Goal: Task Accomplishment & Management: Manage account settings

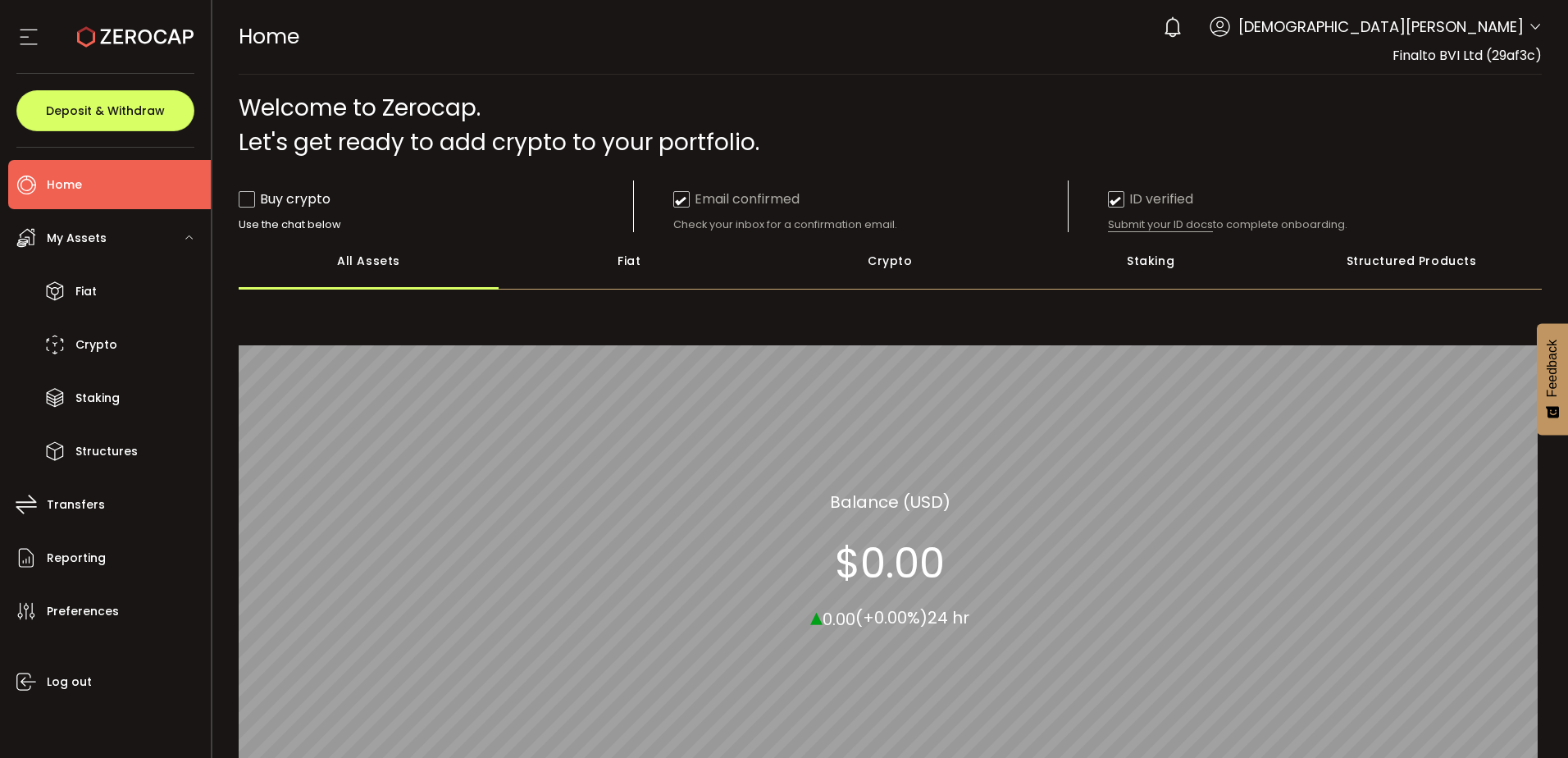
click at [1515, 55] on span "Finalto BVI Ltd (29af3c)" at bounding box center [1467, 55] width 150 height 19
click at [1522, 21] on div "0 Christian Georgiou Account Finalto BVI Ltd (29af3c) Preferences Reporting Hel…" at bounding box center [1349, 27] width 387 height 36
click at [1528, 29] on icon at bounding box center [1534, 27] width 13 height 13
drag, startPoint x: 1330, startPoint y: 84, endPoint x: 1383, endPoint y: 100, distance: 55.4
click at [1339, 86] on main "**********" at bounding box center [891, 504] width 1357 height 858
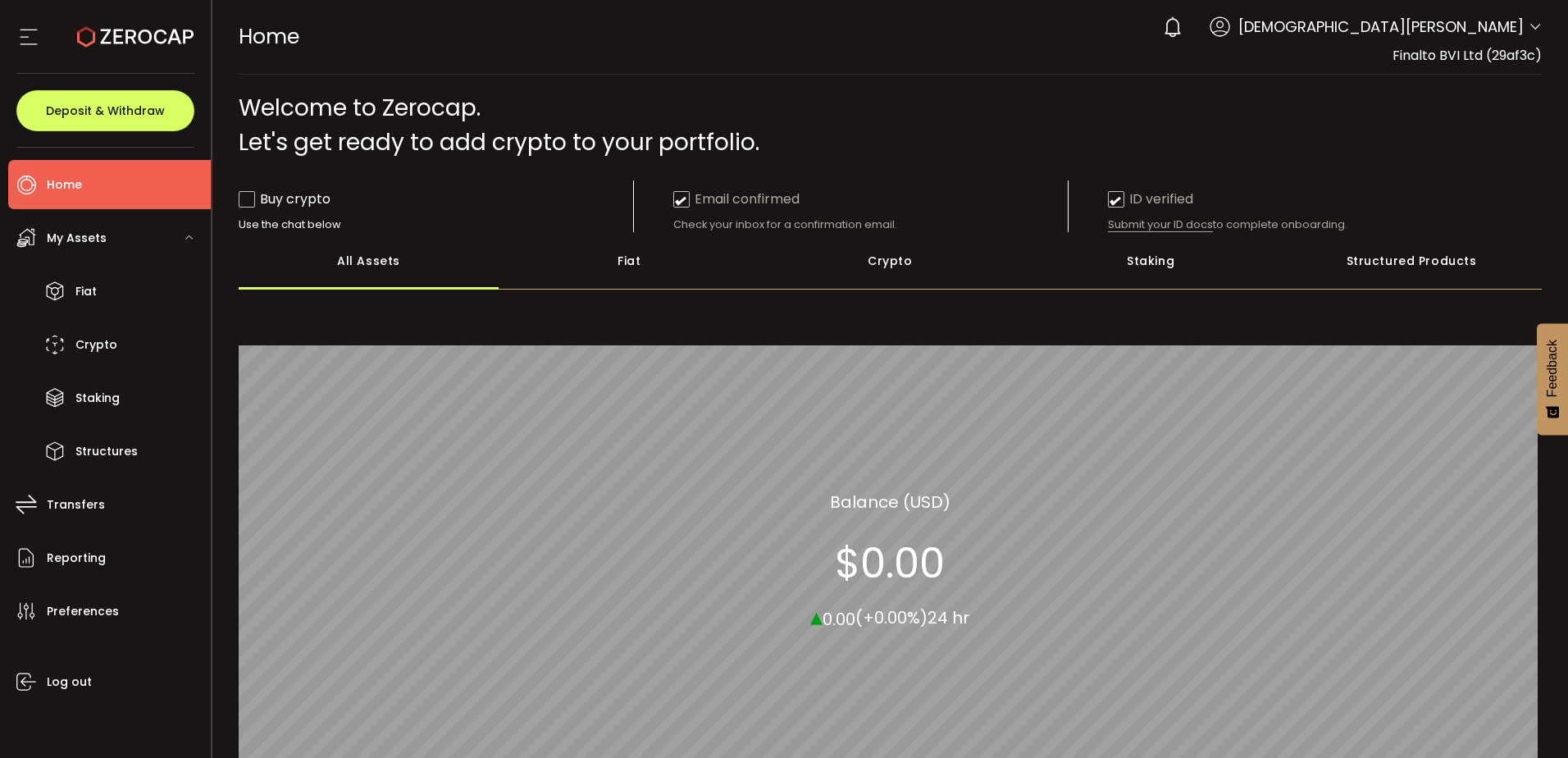
click at [1514, 49] on span "Finalto BVI Ltd (29af3c)" at bounding box center [1467, 55] width 150 height 19
click at [1528, 30] on icon at bounding box center [1534, 27] width 13 height 13
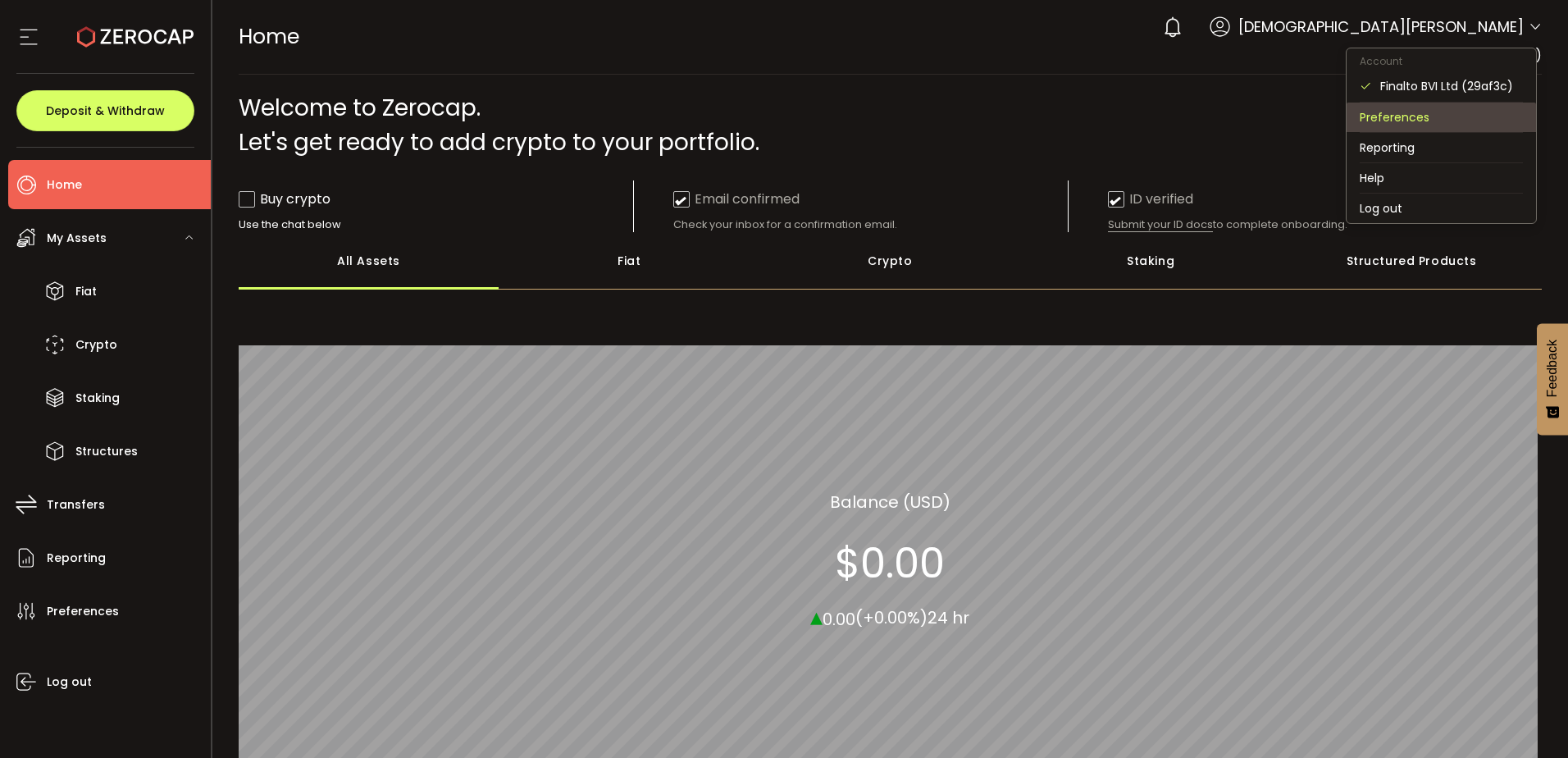
click at [1413, 125] on li "Preferences" at bounding box center [1441, 118] width 190 height 30
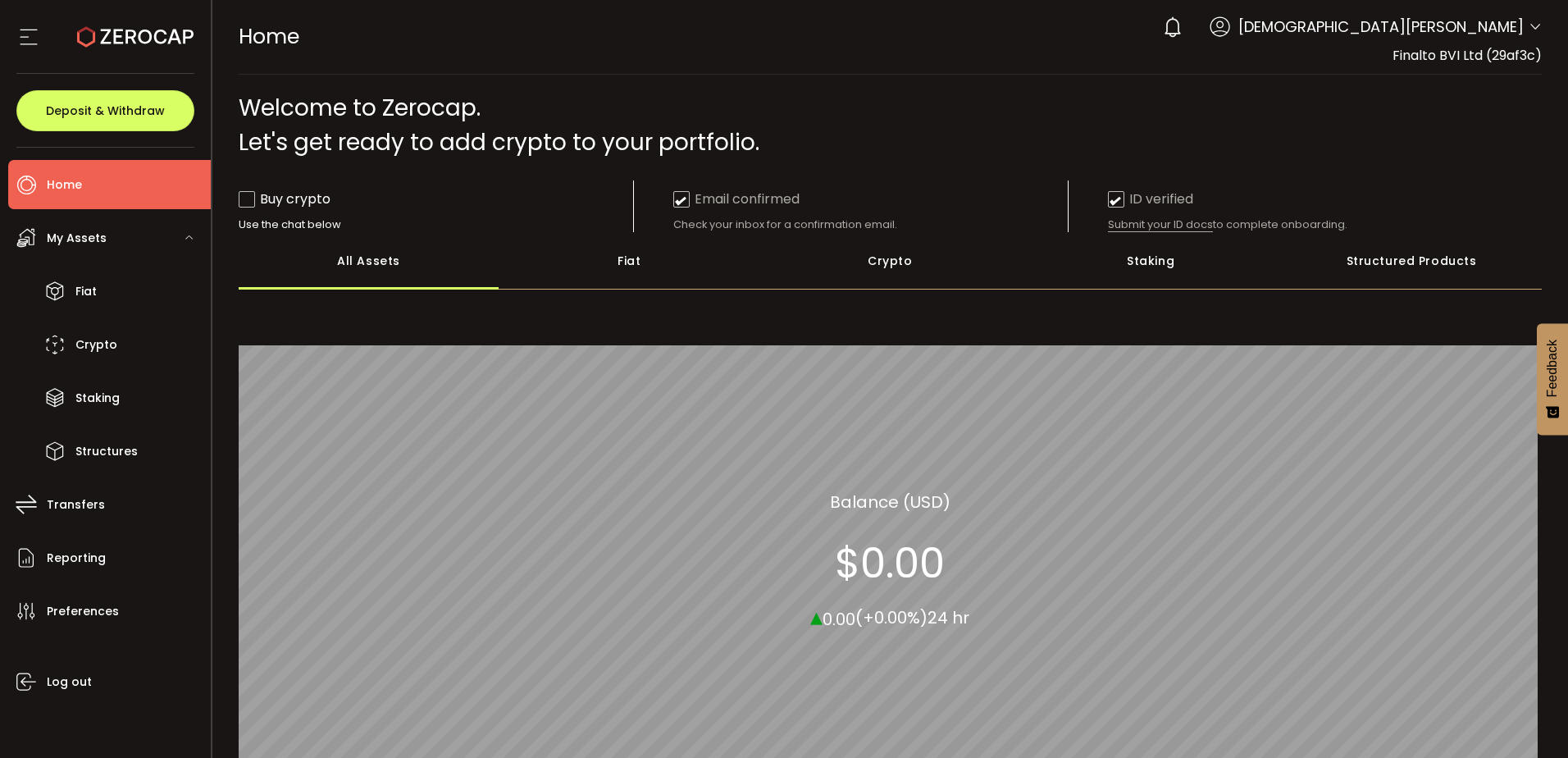
click at [1528, 25] on icon at bounding box center [1534, 27] width 13 height 13
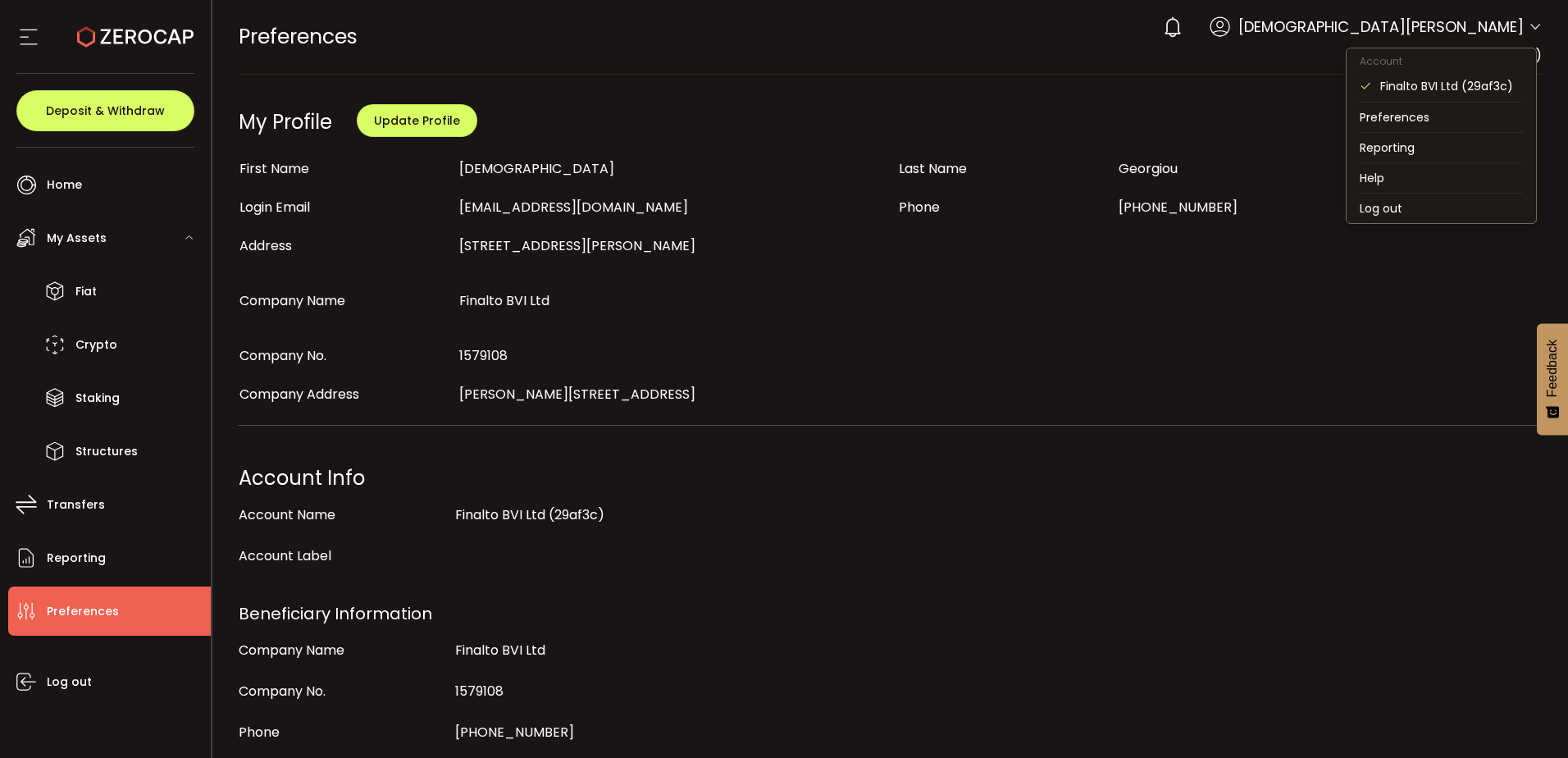
click at [1528, 28] on icon at bounding box center [1534, 27] width 13 height 13
click at [1445, 89] on div "Finalto BVI Ltd (29af3c)" at bounding box center [1451, 86] width 143 height 18
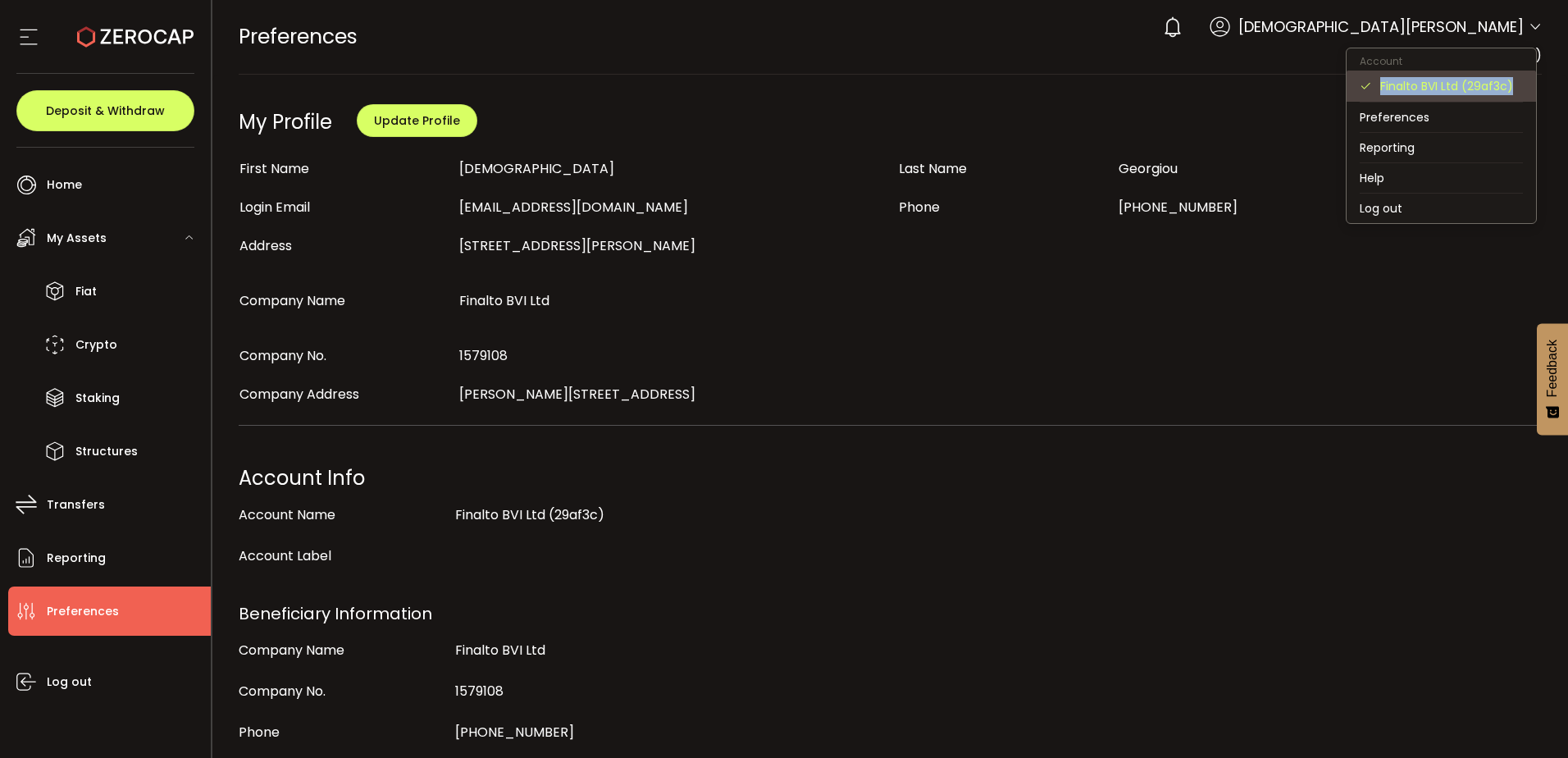
click at [1445, 89] on div "Finalto BVI Ltd (29af3c)" at bounding box center [1451, 86] width 143 height 18
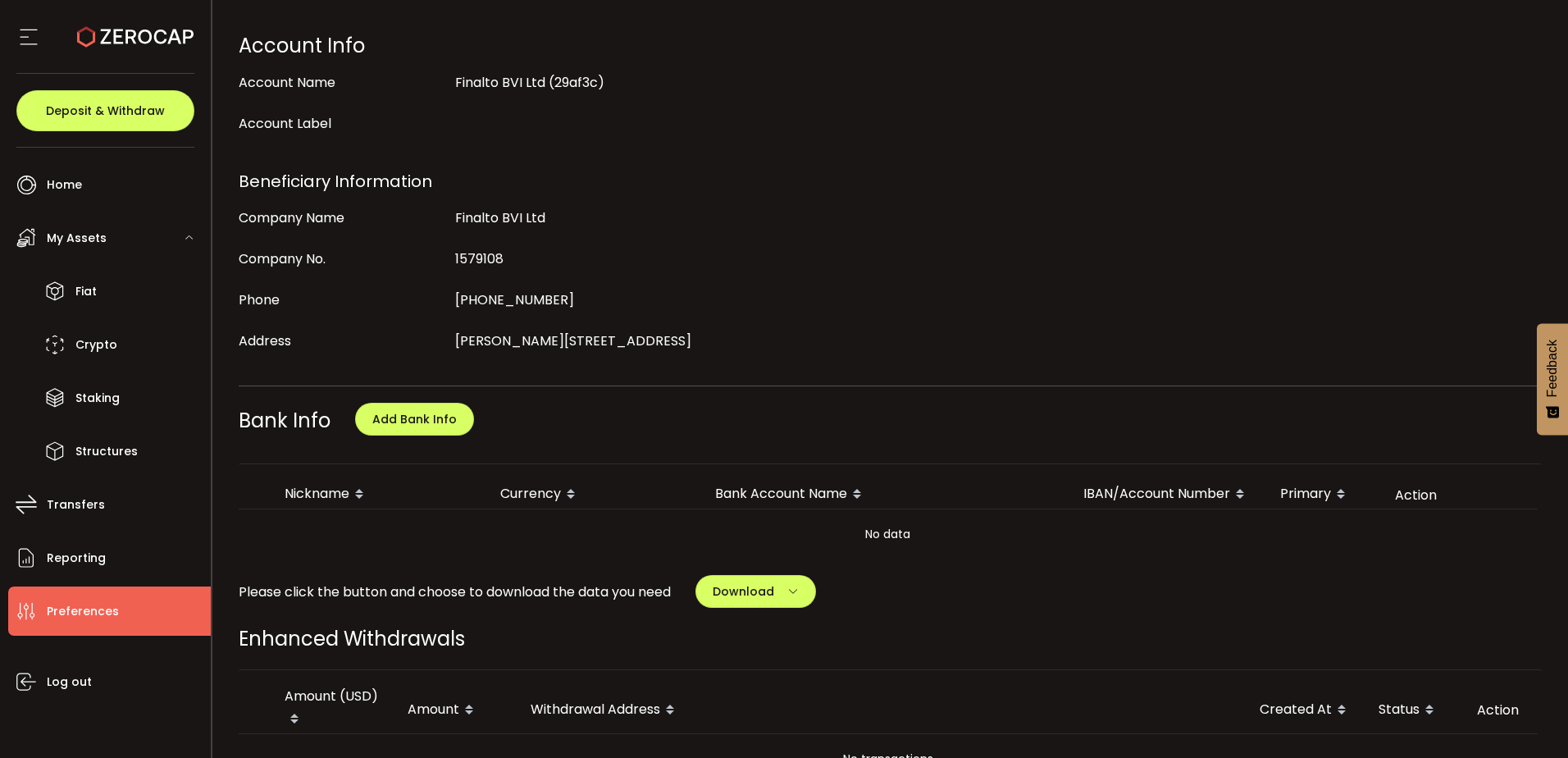
scroll to position [573, 0]
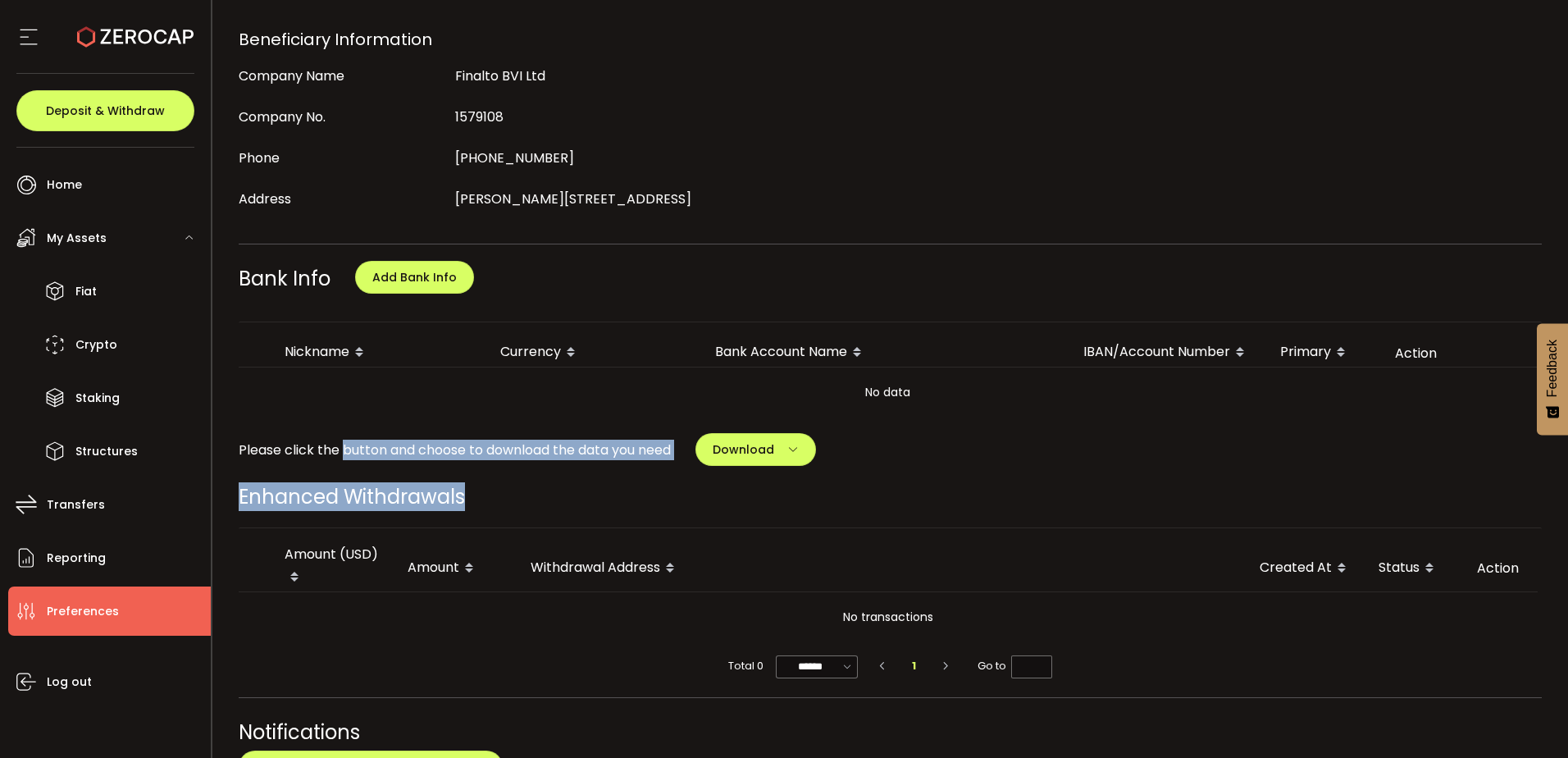
drag, startPoint x: 340, startPoint y: 458, endPoint x: 608, endPoint y: 468, distance: 268.2
click at [608, 468] on div "My Profile Update Profile First Name Christian Last Name Georgiou Login Email c…" at bounding box center [890, 374] width 1304 height 1682
drag, startPoint x: 608, startPoint y: 468, endPoint x: 641, endPoint y: 479, distance: 34.8
click at [641, 479] on div "My Profile Update Profile First Name Christian Last Name Georgiou Login Email c…" at bounding box center [890, 374] width 1304 height 1682
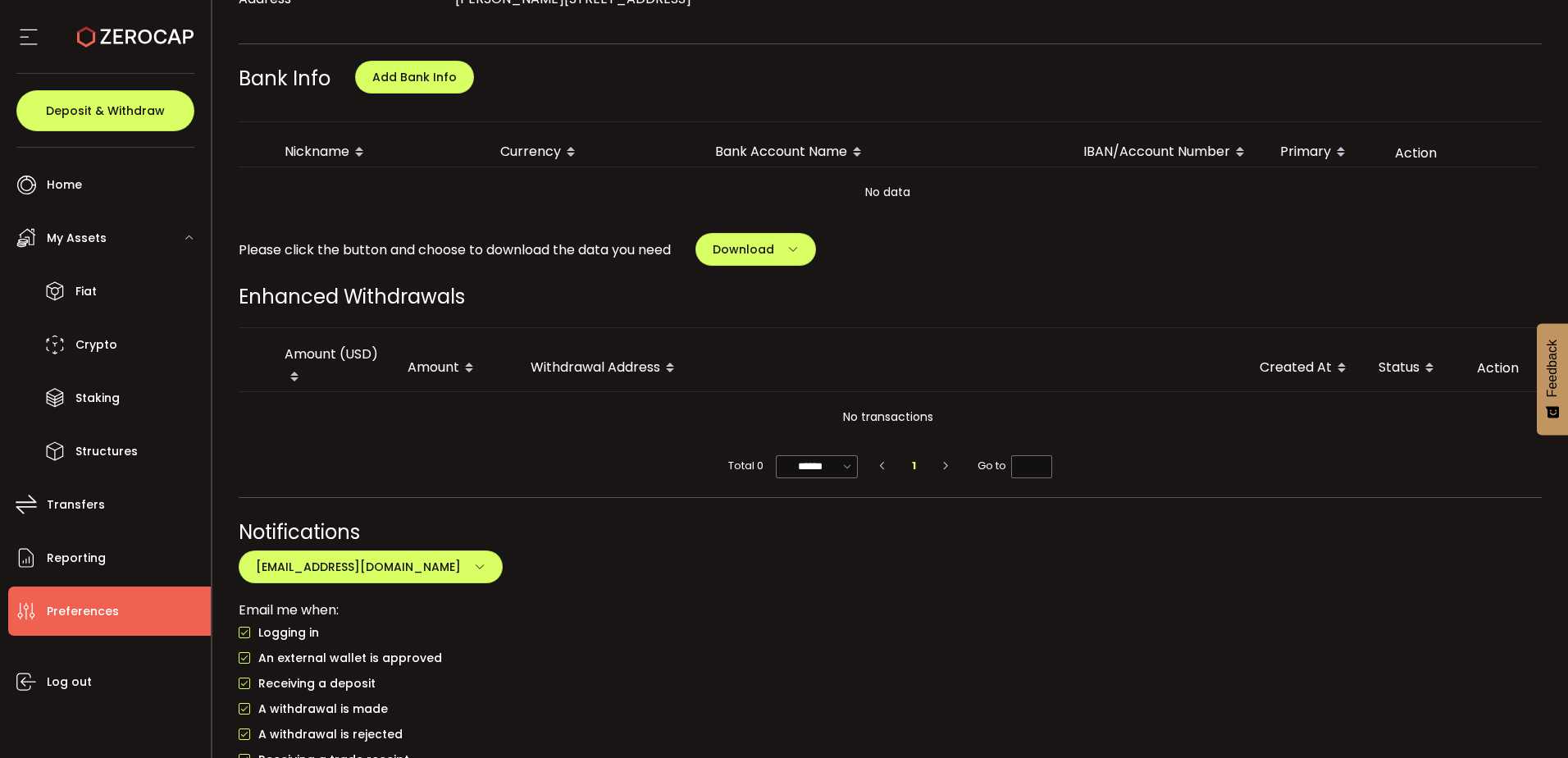
scroll to position [984, 0]
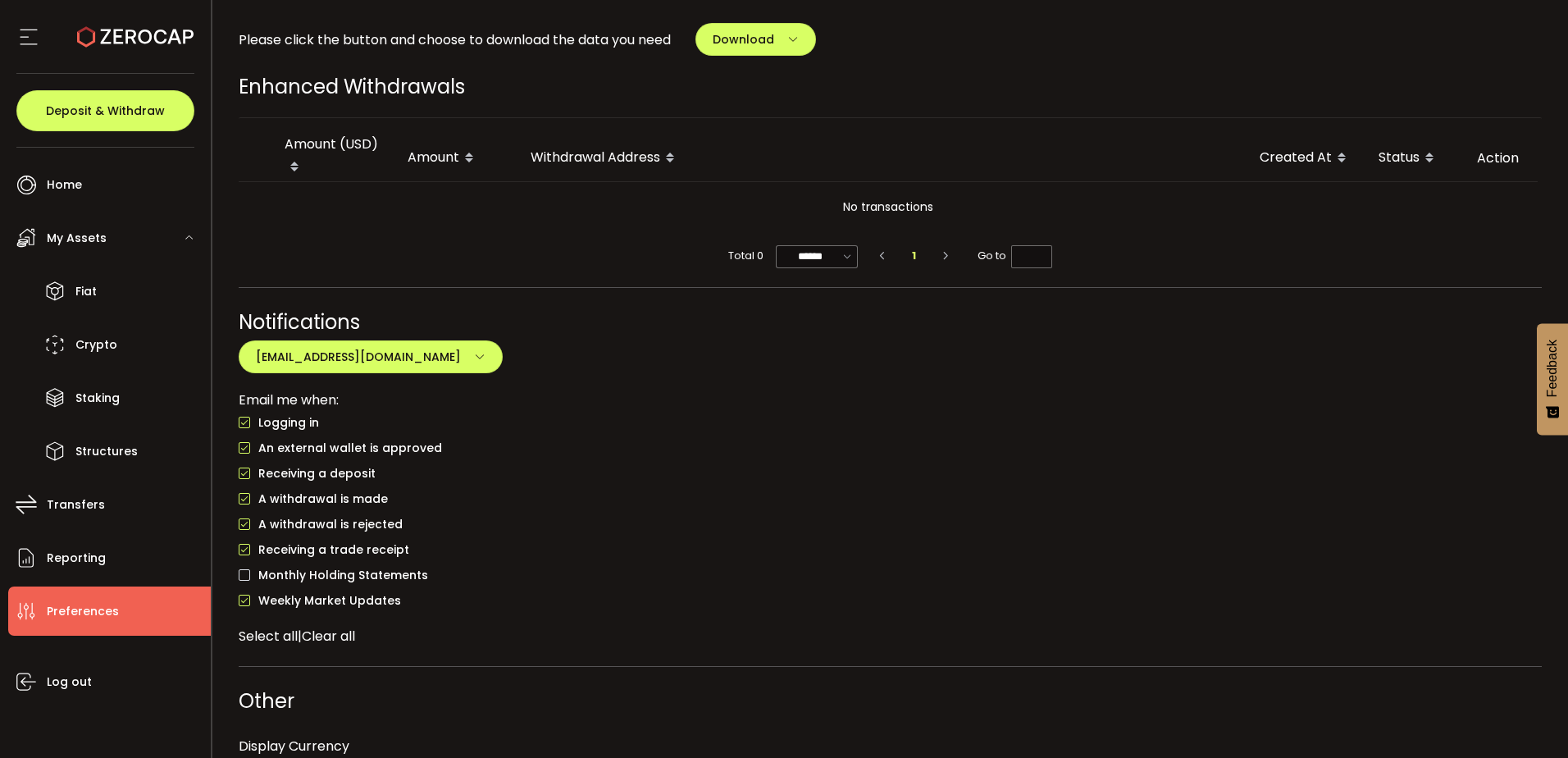
drag, startPoint x: 847, startPoint y: 454, endPoint x: 139, endPoint y: 741, distance: 764.0
click at [846, 455] on div "An external wallet is approved" at bounding box center [890, 448] width 1304 height 25
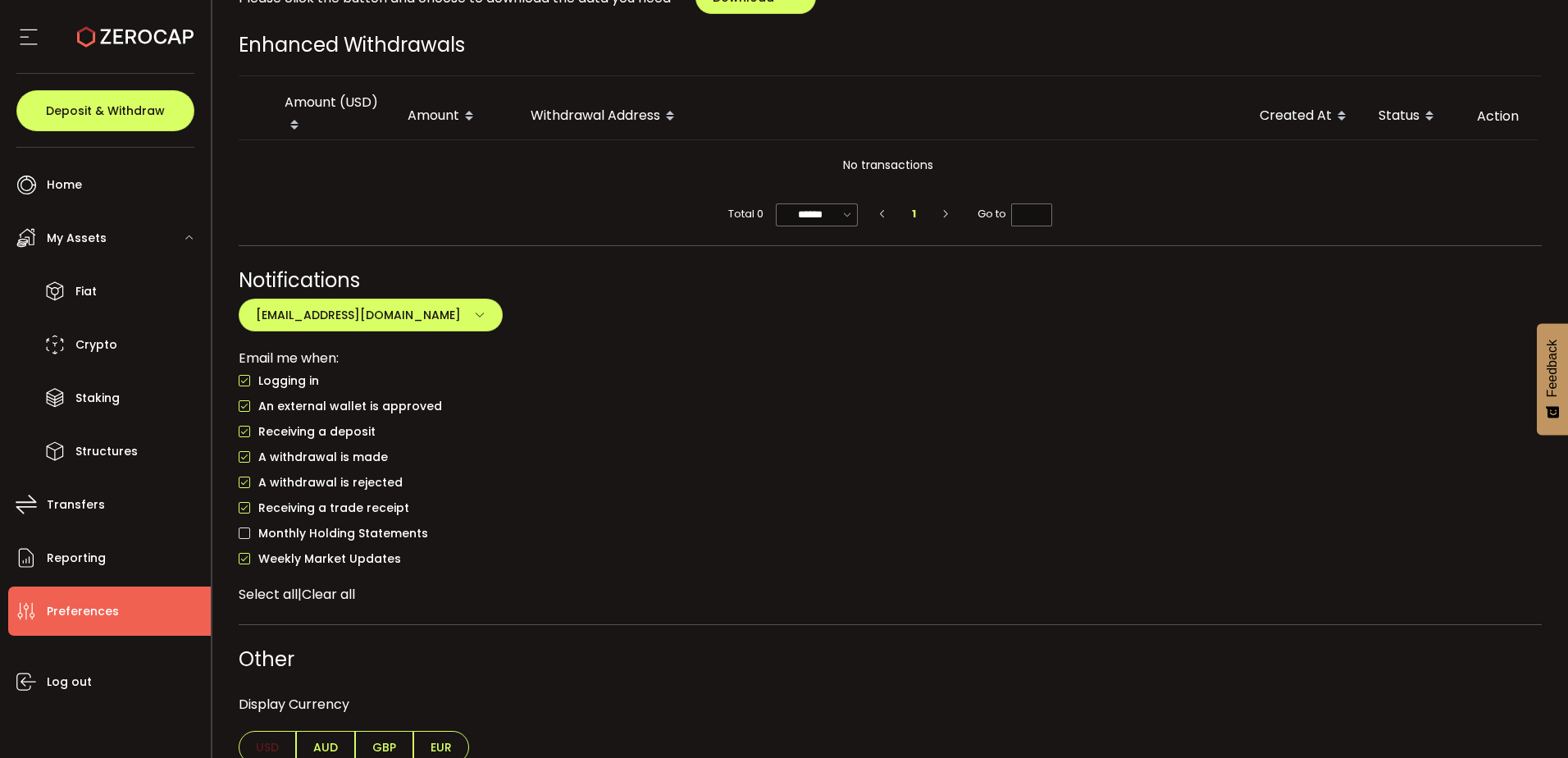
scroll to position [1048, 0]
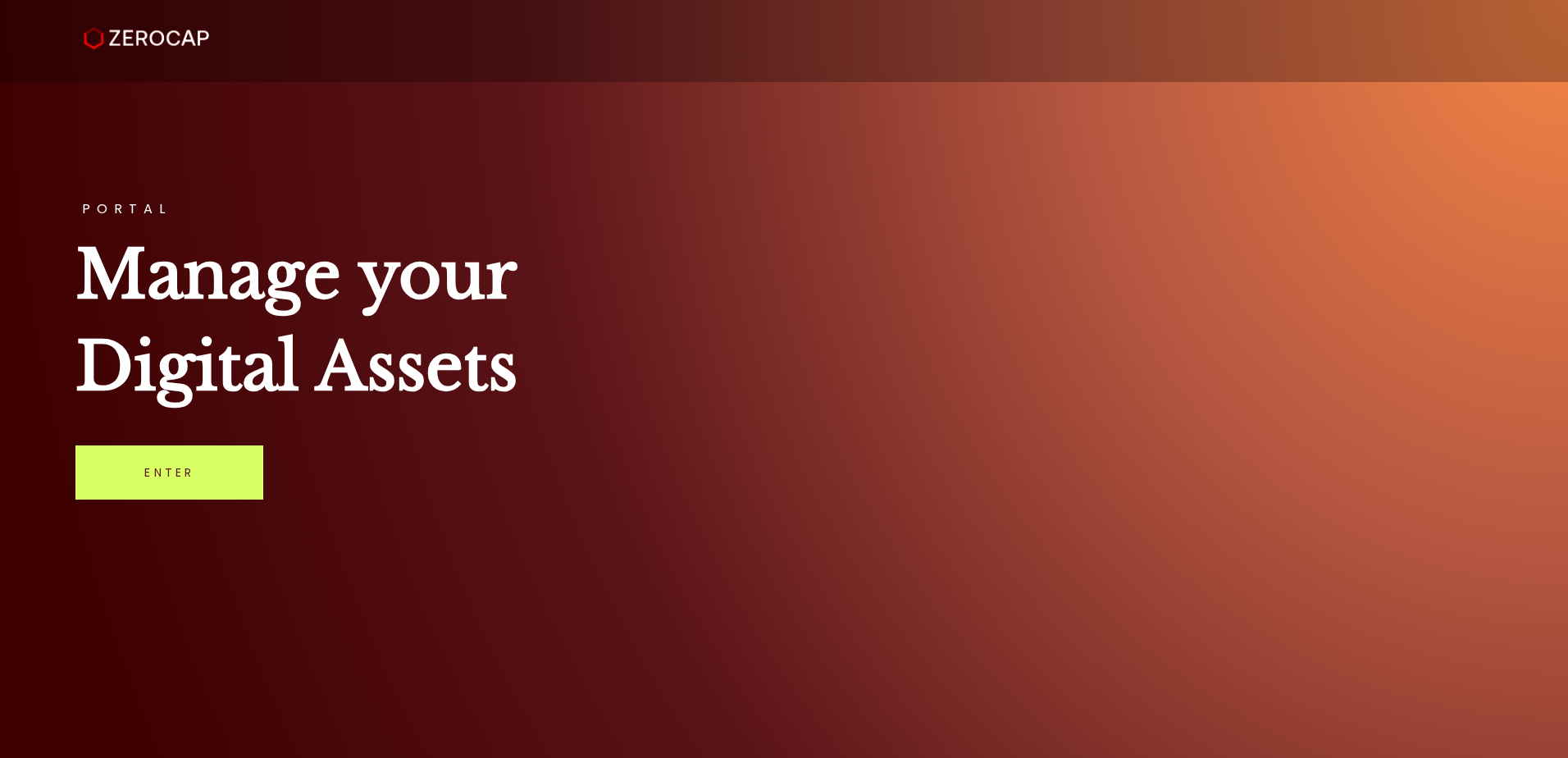
drag, startPoint x: 183, startPoint y: 479, endPoint x: 146, endPoint y: 503, distance: 44.1
click at [182, 479] on link "Enter" at bounding box center [170, 472] width 188 height 54
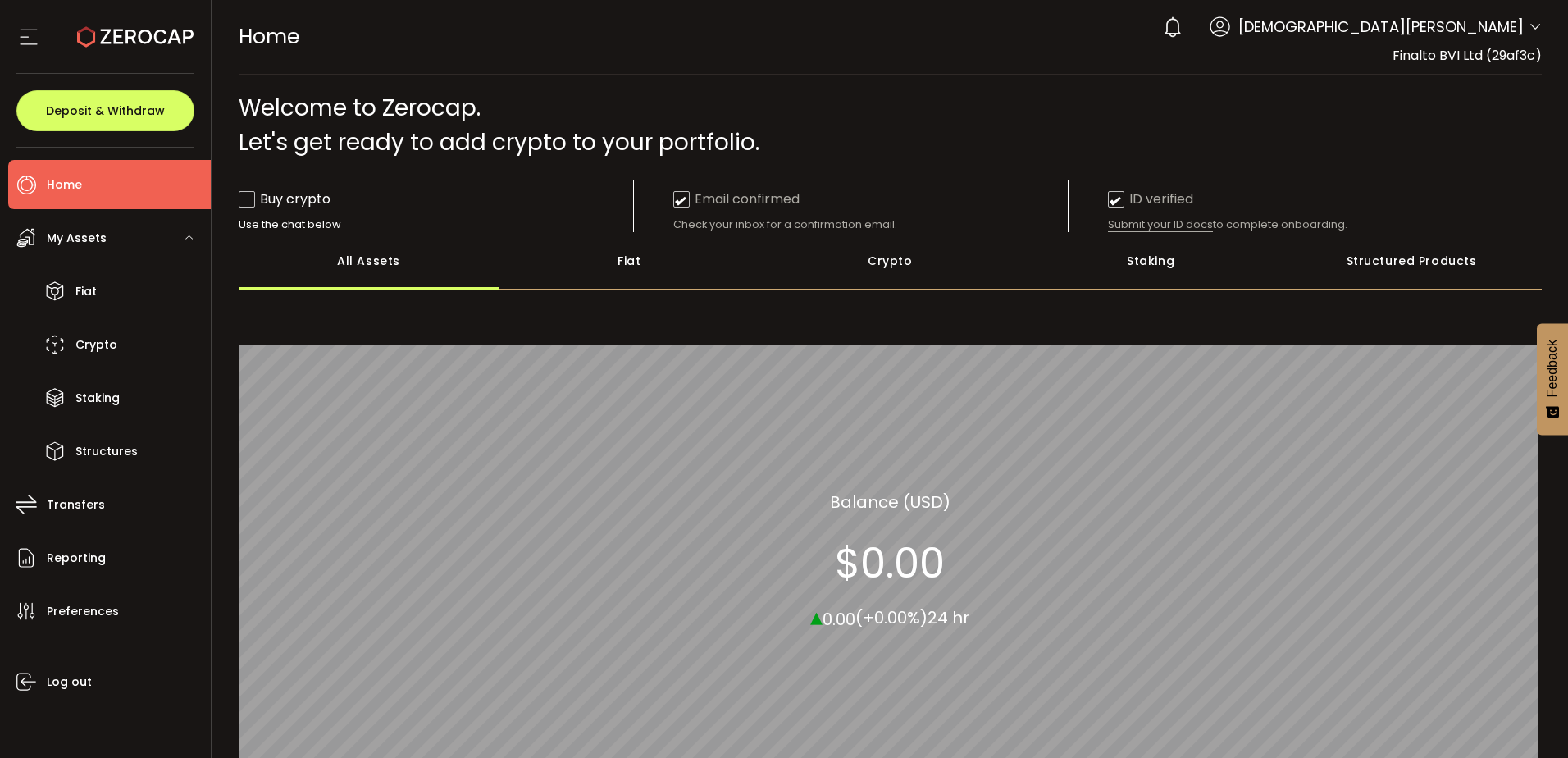
scroll to position [175, 0]
